Goal: Task Accomplishment & Management: Manage account settings

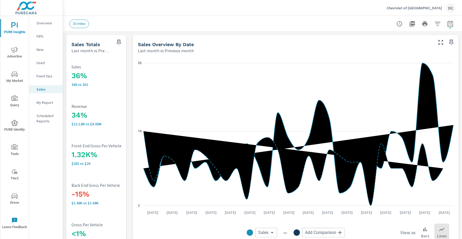
scroll to position [102, 0]
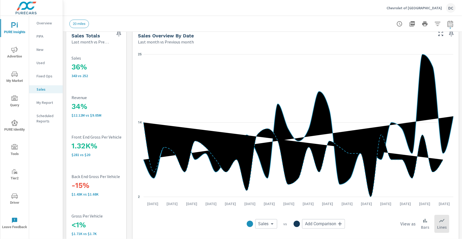
click at [421, 10] on div "Chevrolet of Culver City DC" at bounding box center [421, 8] width 69 height 10
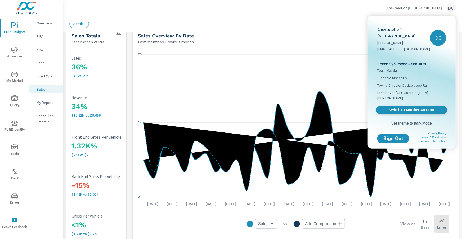
click at [410, 107] on span "Switch to Another Account" at bounding box center [411, 109] width 65 height 5
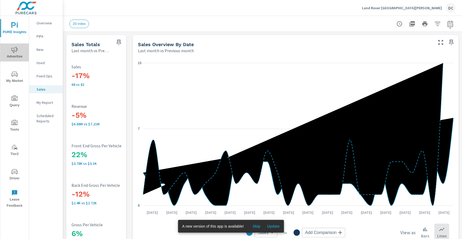
click at [18, 52] on icon "nav menu" at bounding box center [14, 50] width 6 height 6
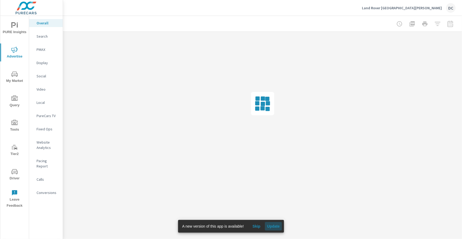
click at [271, 224] on span "Update" at bounding box center [273, 226] width 13 height 5
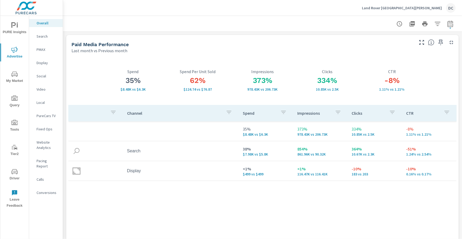
click at [421, 8] on p "Land Rover Santa Monica" at bounding box center [402, 8] width 80 height 5
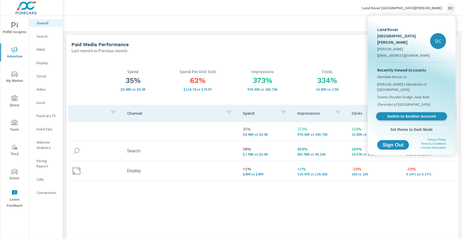
click at [403, 114] on span "Switch to Another Account" at bounding box center [411, 116] width 65 height 5
